Goal: Find specific page/section: Find specific page/section

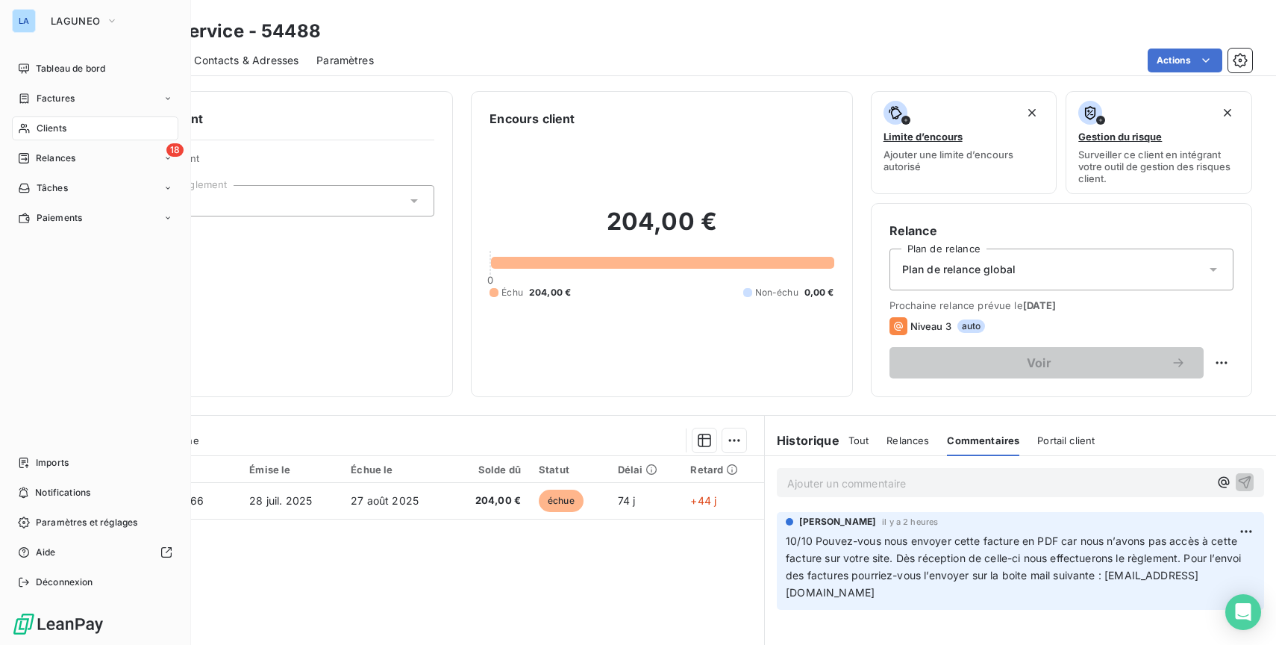
click at [32, 99] on div "Factures" at bounding box center [46, 98] width 57 height 13
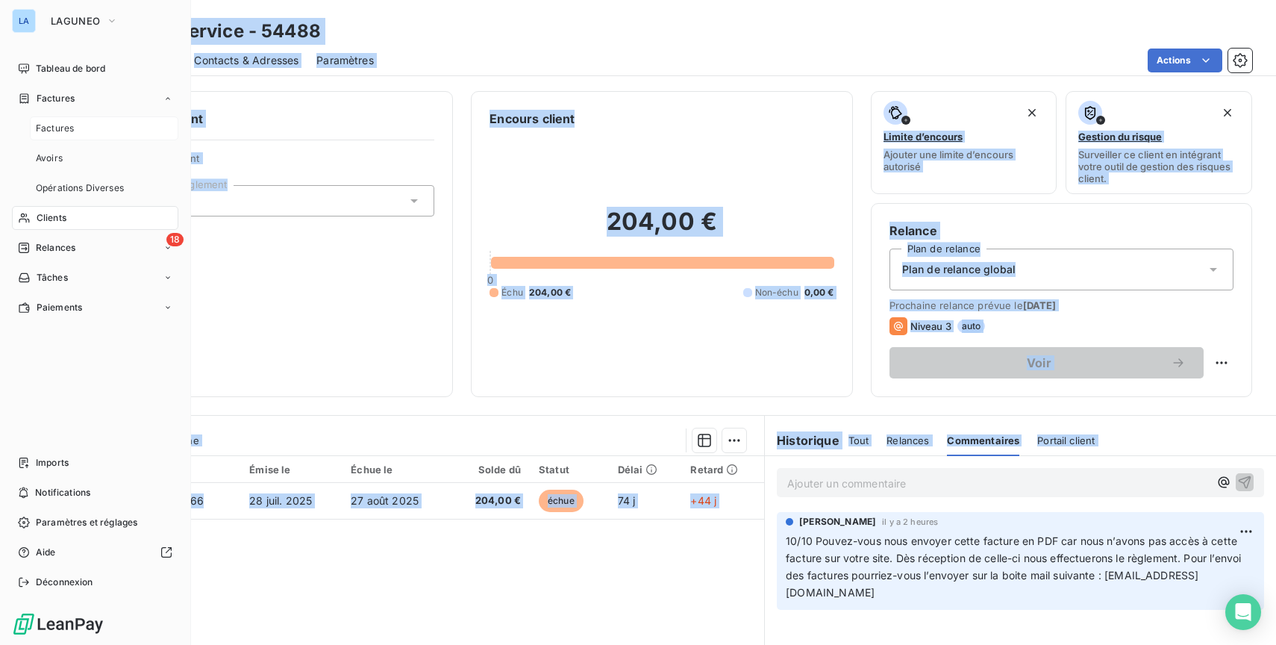
click at [43, 131] on span "Factures" at bounding box center [55, 128] width 38 height 13
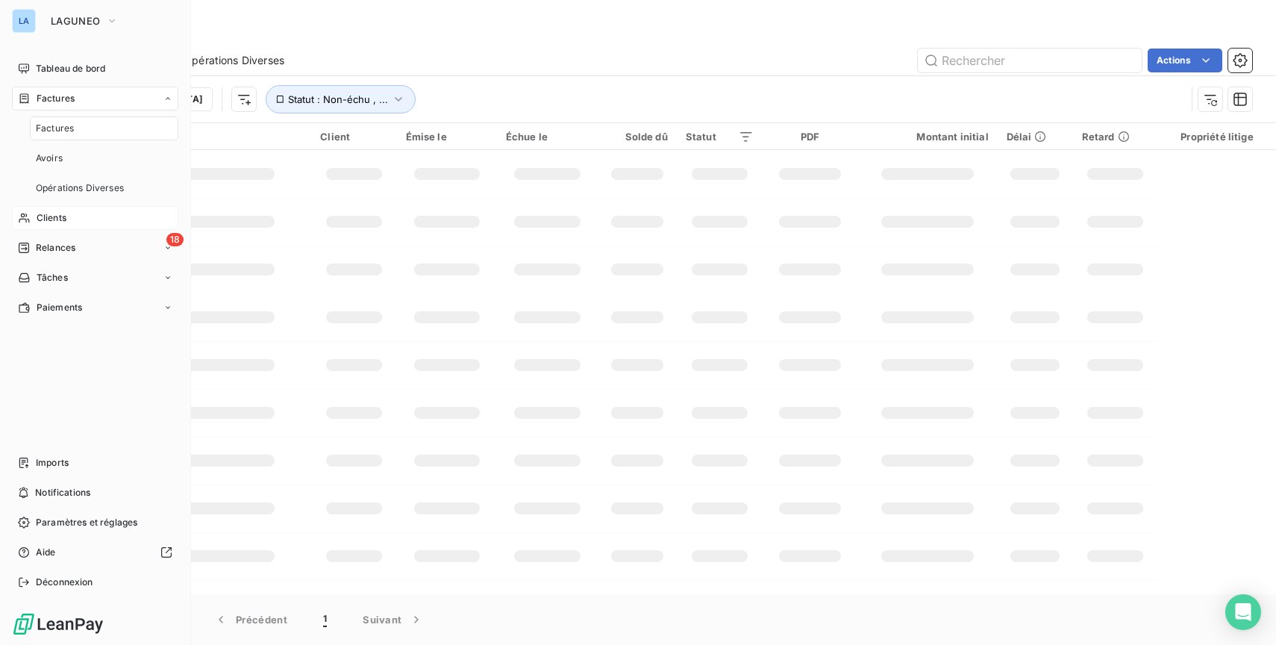
click at [40, 214] on span "Clients" at bounding box center [52, 217] width 30 height 13
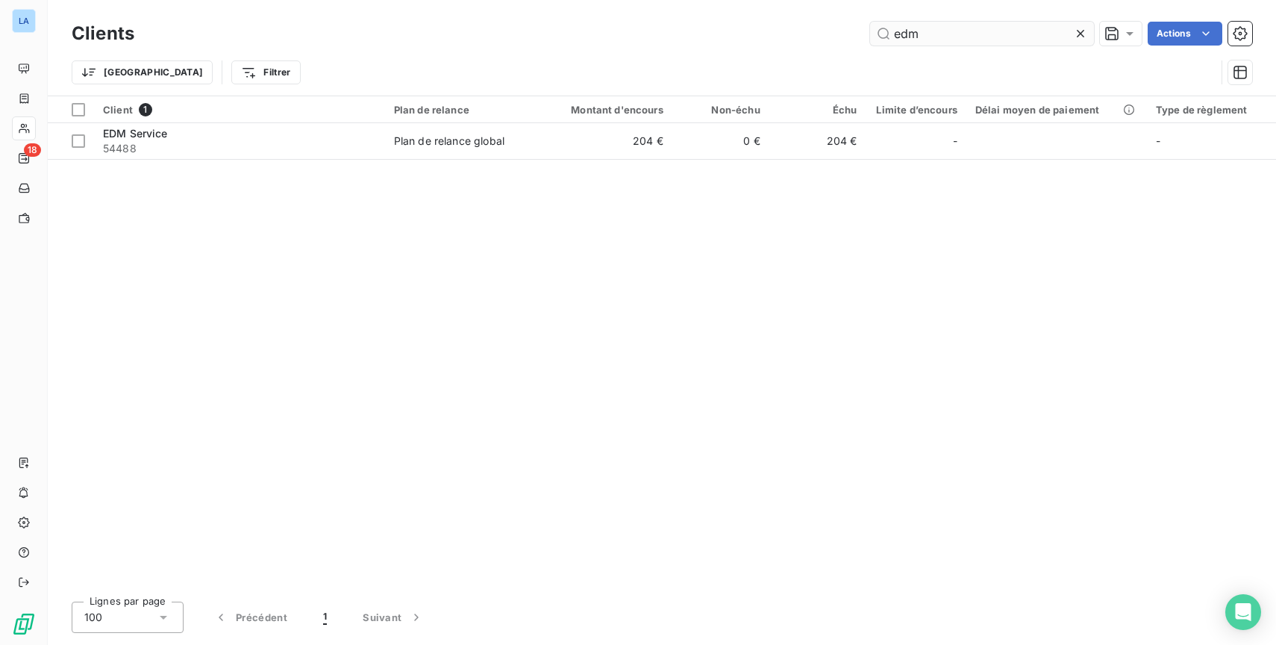
click at [914, 37] on input "edm" at bounding box center [982, 34] width 224 height 24
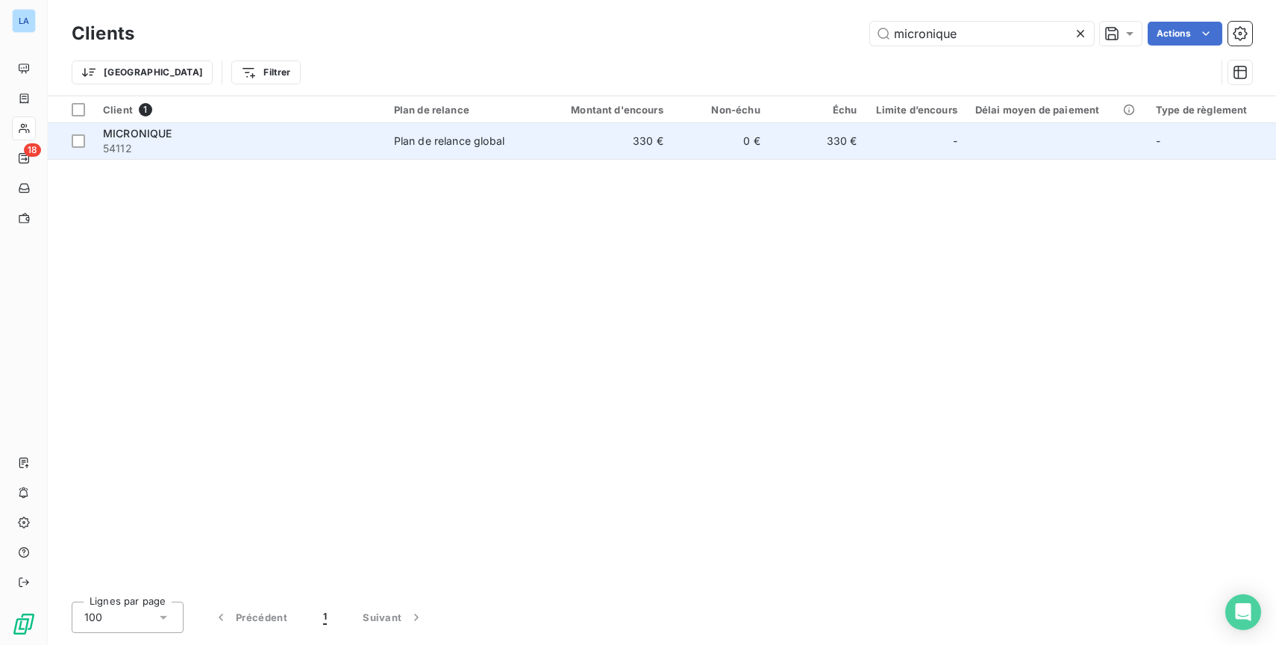
type input "micronique"
click at [595, 142] on td "330 €" at bounding box center [607, 141] width 130 height 36
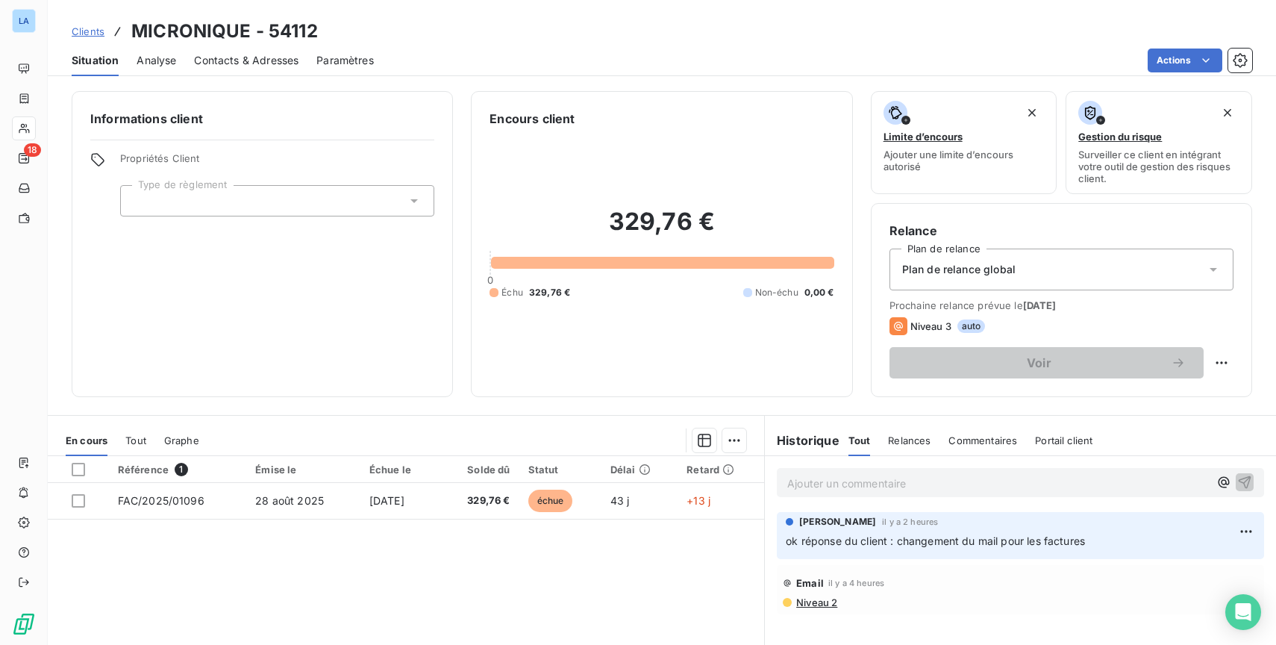
click at [261, 63] on span "Contacts & Adresses" at bounding box center [246, 60] width 104 height 15
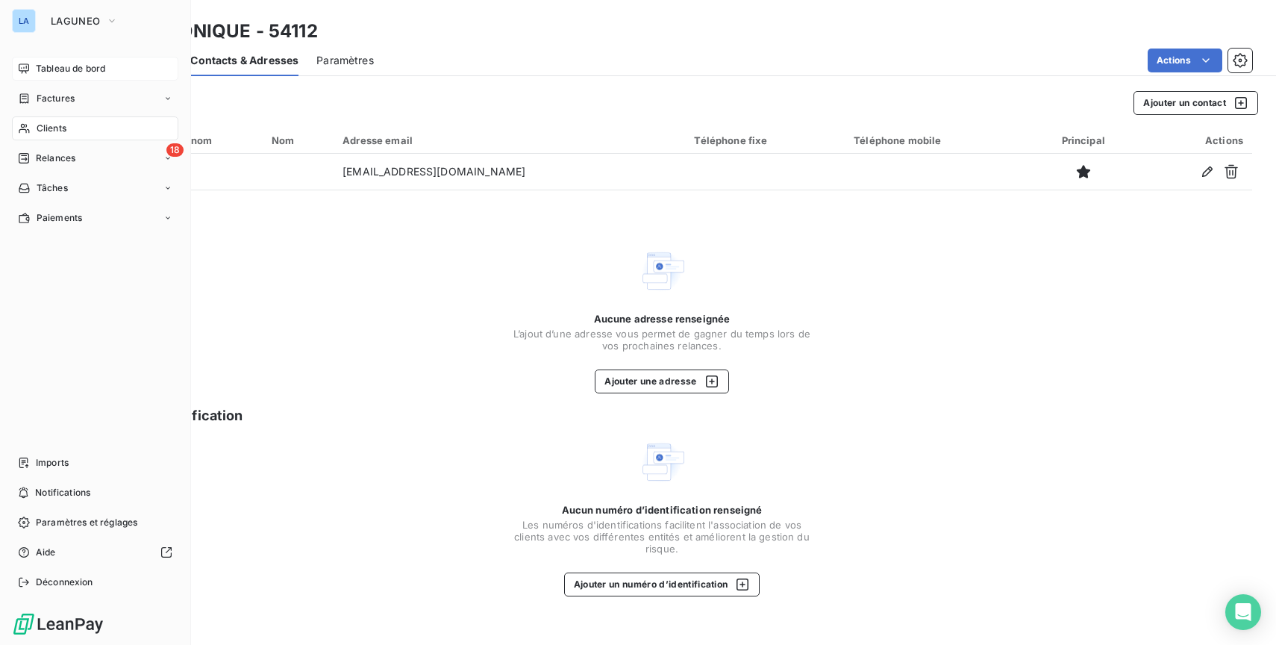
click at [26, 66] on icon at bounding box center [24, 69] width 12 height 12
